Goal: Task Accomplishment & Management: Use online tool/utility

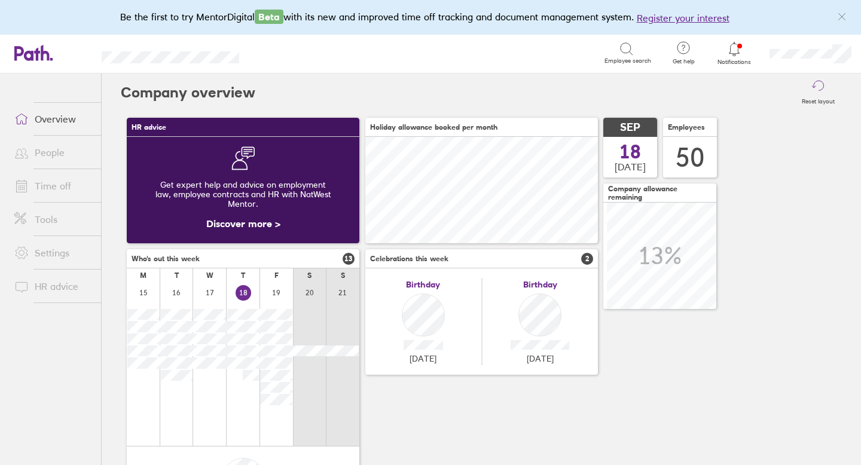
scroll to position [106, 233]
click at [731, 49] on icon at bounding box center [734, 49] width 14 height 14
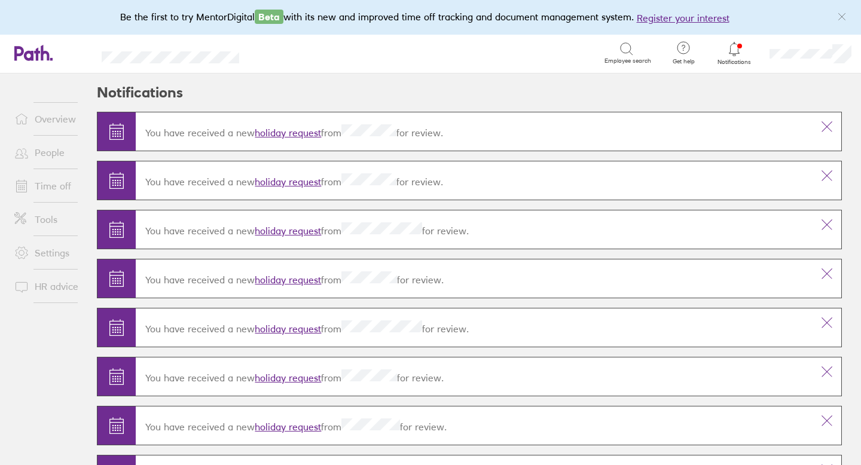
click at [296, 133] on link "holiday request" at bounding box center [288, 133] width 66 height 12
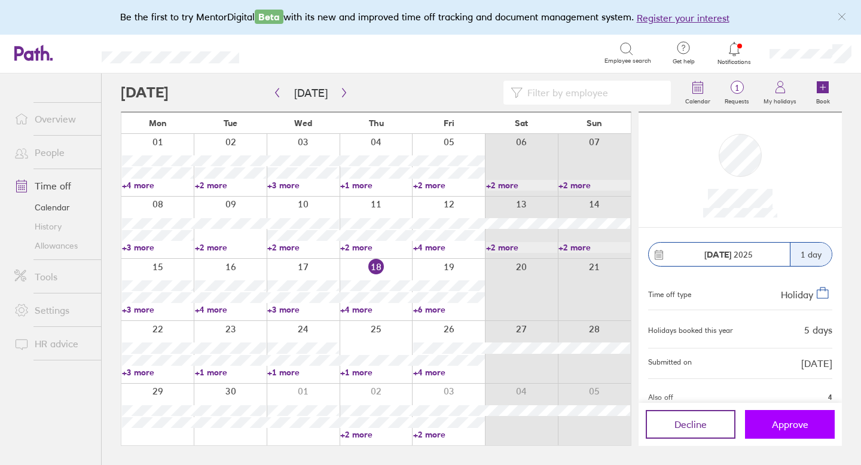
click at [772, 420] on span "Approve" at bounding box center [790, 424] width 36 height 11
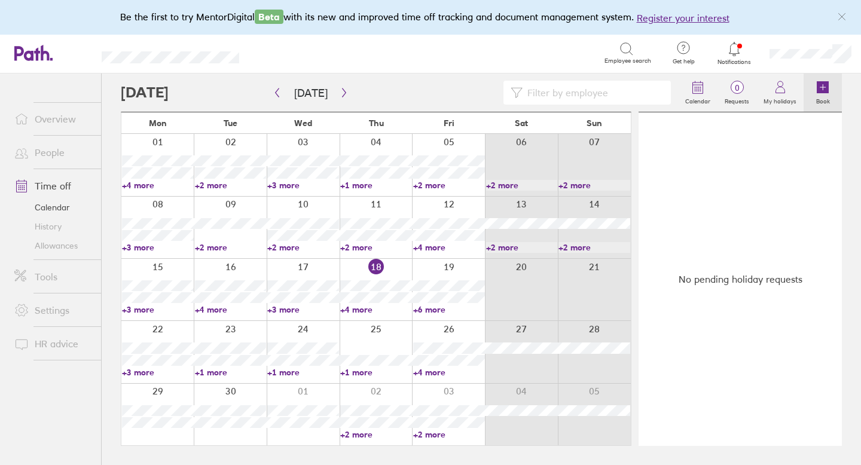
click at [820, 91] on icon at bounding box center [823, 87] width 12 height 12
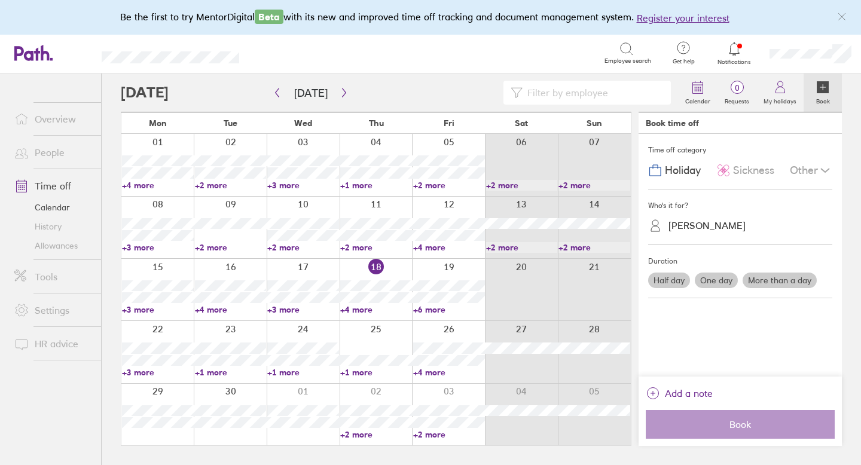
click at [766, 172] on span "Sickness" at bounding box center [753, 170] width 41 height 13
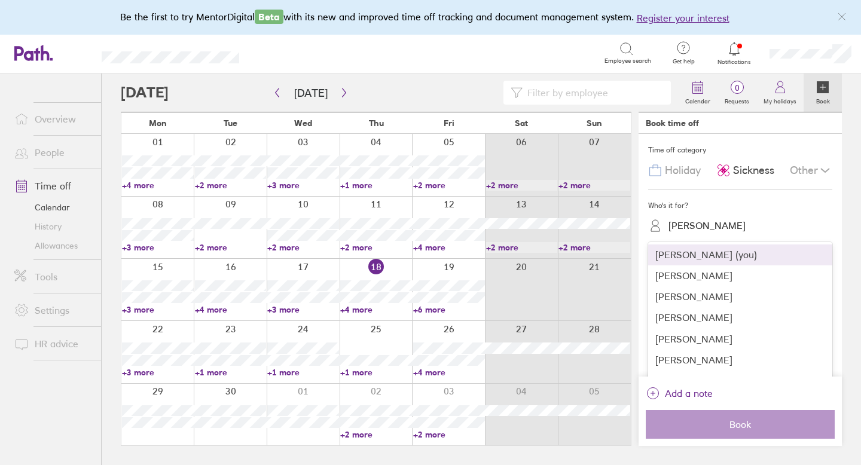
click at [708, 225] on div "[PERSON_NAME]" at bounding box center [706, 225] width 77 height 11
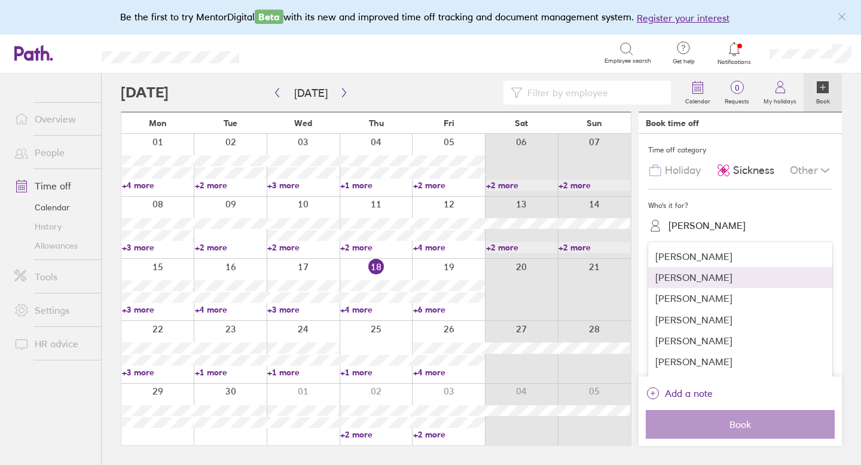
scroll to position [337, 0]
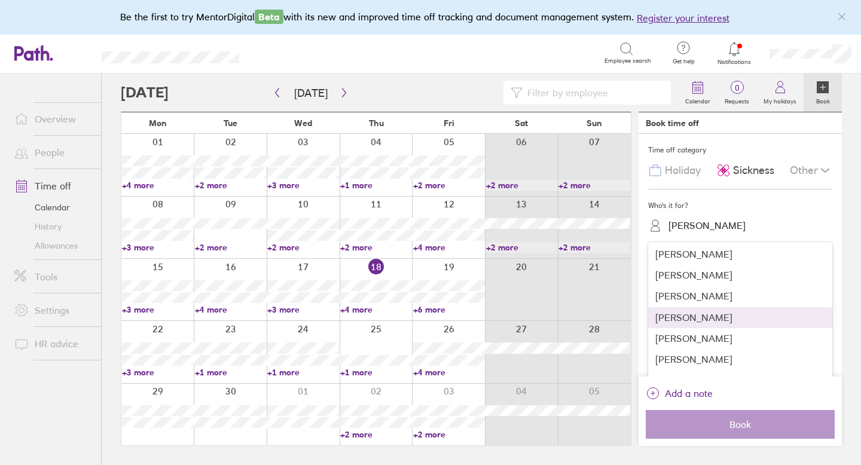
click at [683, 318] on div "[PERSON_NAME]" at bounding box center [740, 317] width 184 height 21
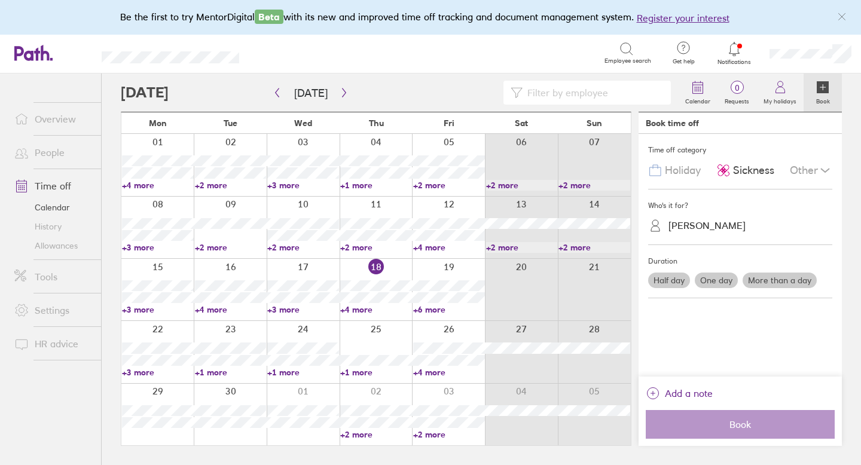
click at [720, 279] on label "One day" at bounding box center [716, 281] width 43 height 16
click at [0, 0] on input "One day" at bounding box center [0, 0] width 0 height 0
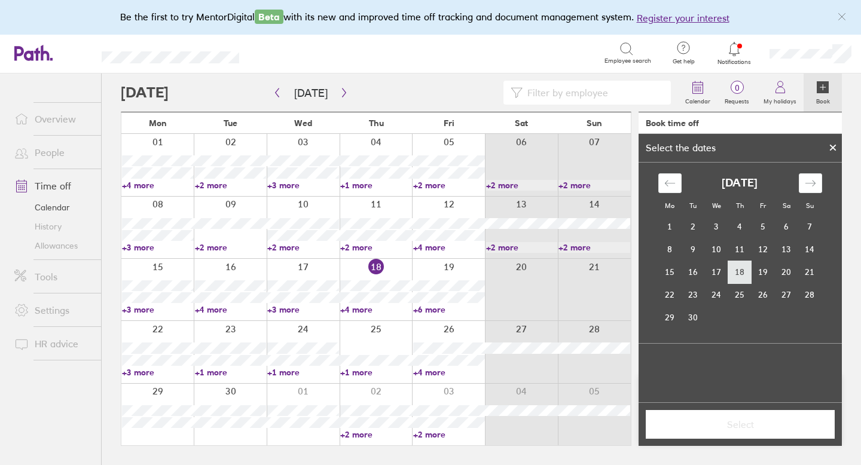
click at [733, 273] on td "18" at bounding box center [739, 272] width 23 height 23
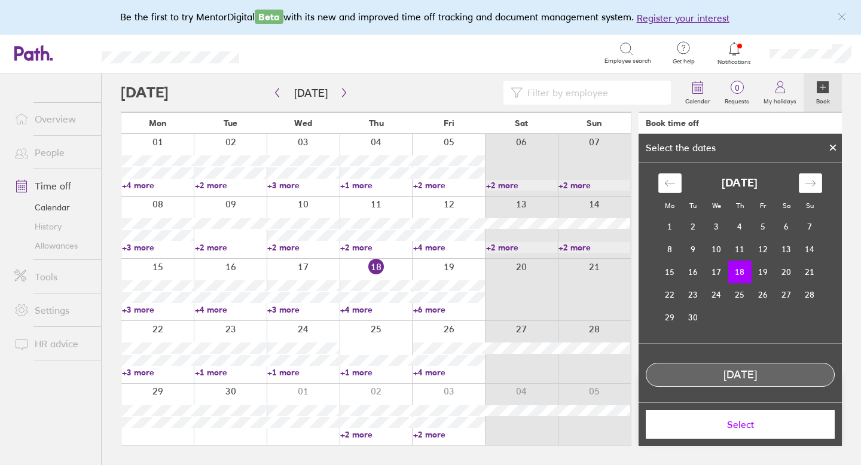
click at [732, 426] on span "Select" at bounding box center [740, 424] width 172 height 11
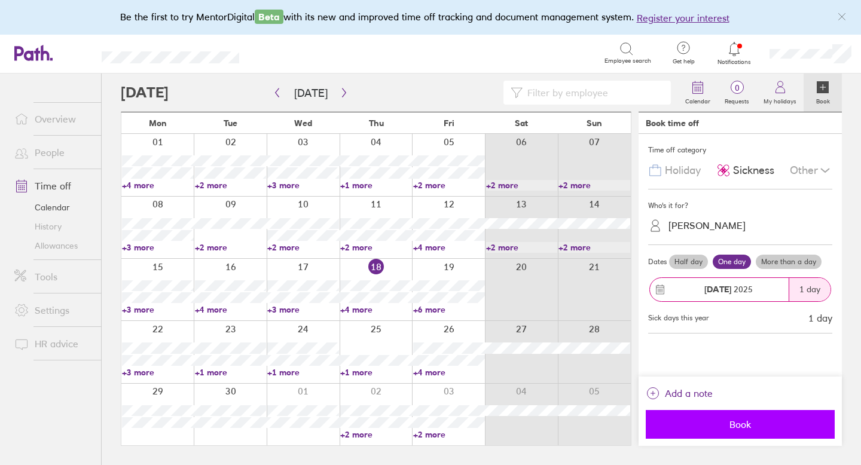
click at [744, 432] on button "Book" at bounding box center [740, 424] width 189 height 29
